Goal: Information Seeking & Learning: Learn about a topic

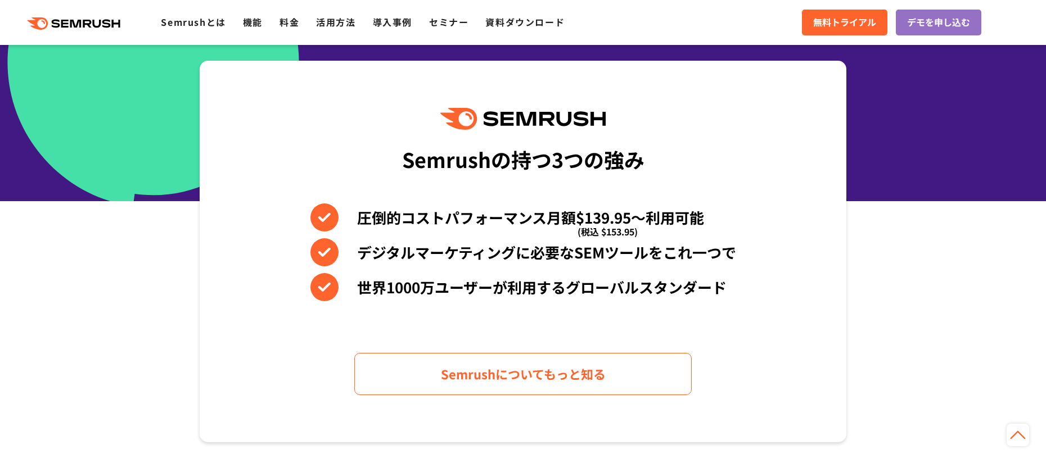
scroll to position [482, 0]
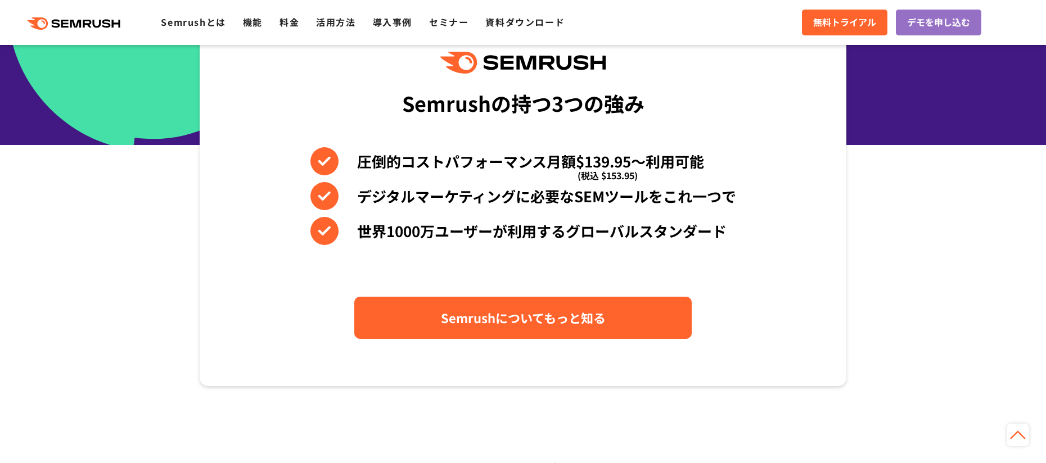
click at [482, 310] on span "Semrushについてもっと知る" at bounding box center [523, 318] width 165 height 20
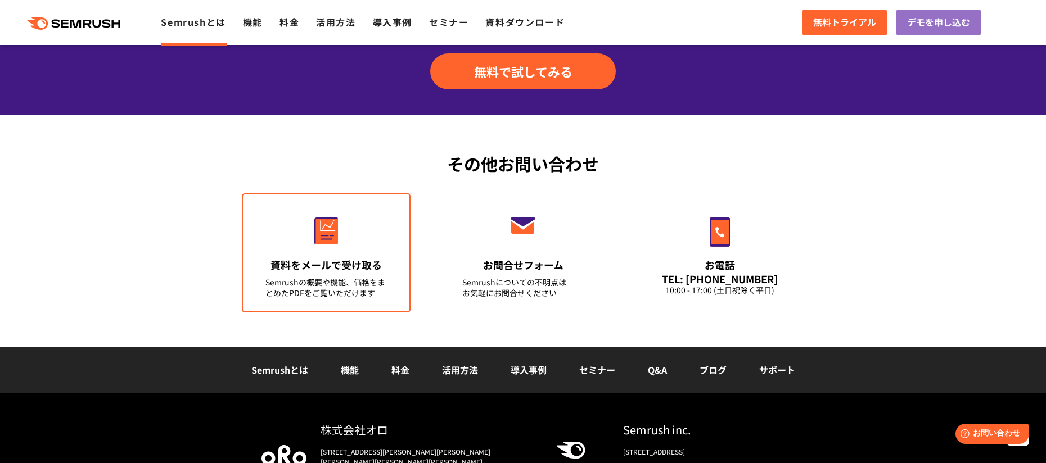
scroll to position [2751, 0]
